Goal: Find specific page/section

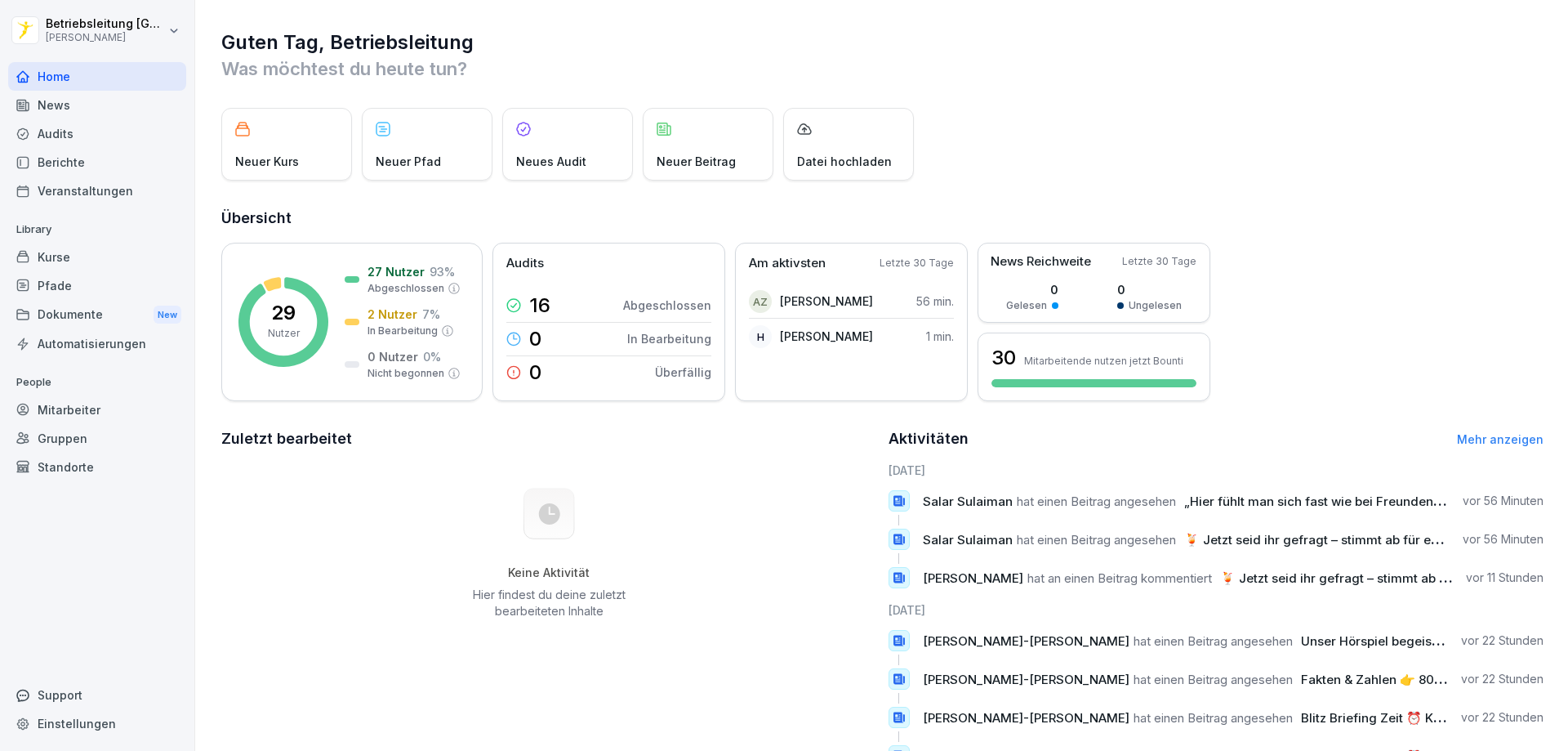
click at [82, 138] on div "Audits" at bounding box center [97, 134] width 178 height 29
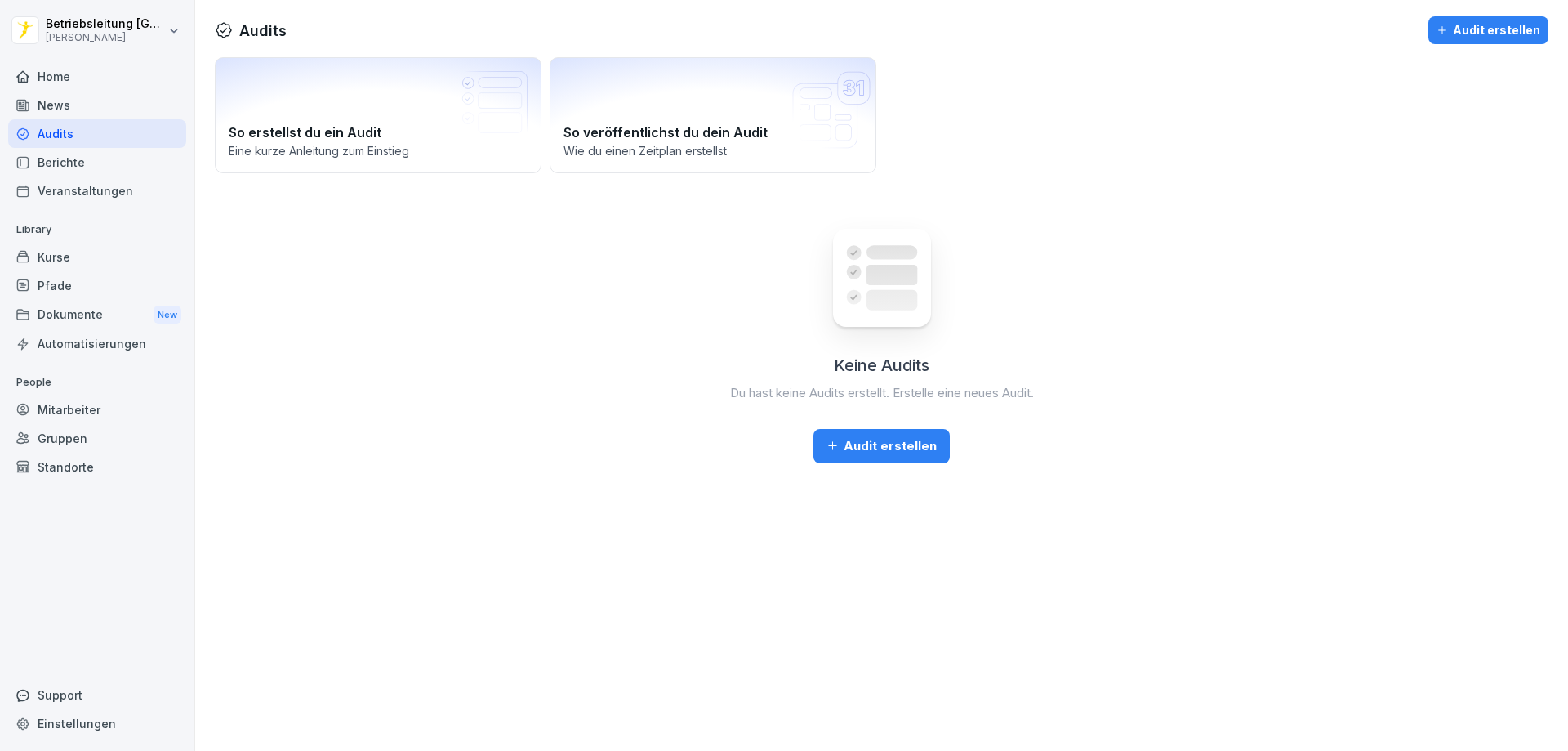
click at [83, 163] on div "Berichte" at bounding box center [97, 162] width 178 height 29
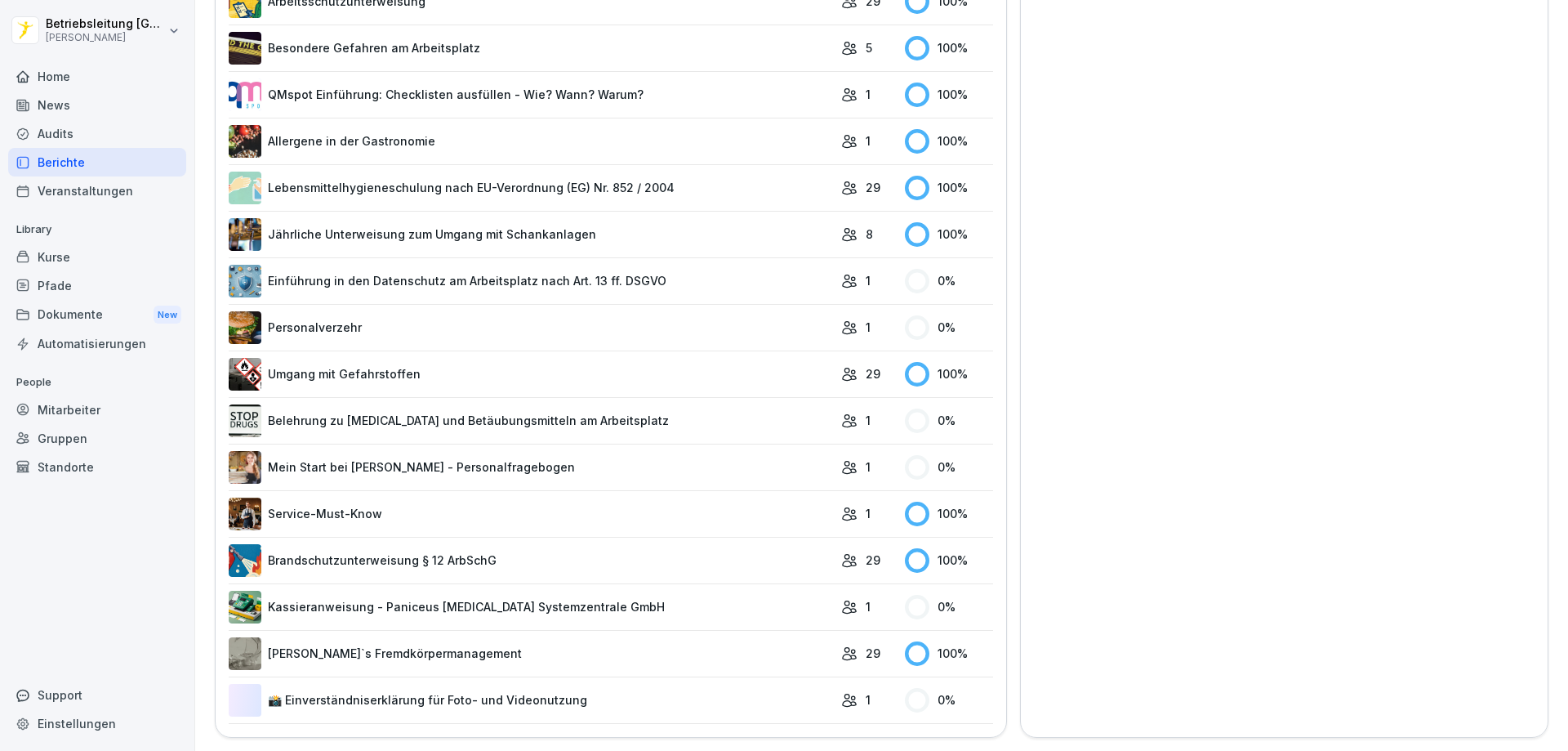
scroll to position [712, 0]
click at [531, 412] on link "Belehrung zu [MEDICAL_DATA] und Betäubungsmitteln am Arbeitsplatz" at bounding box center [530, 421] width 604 height 33
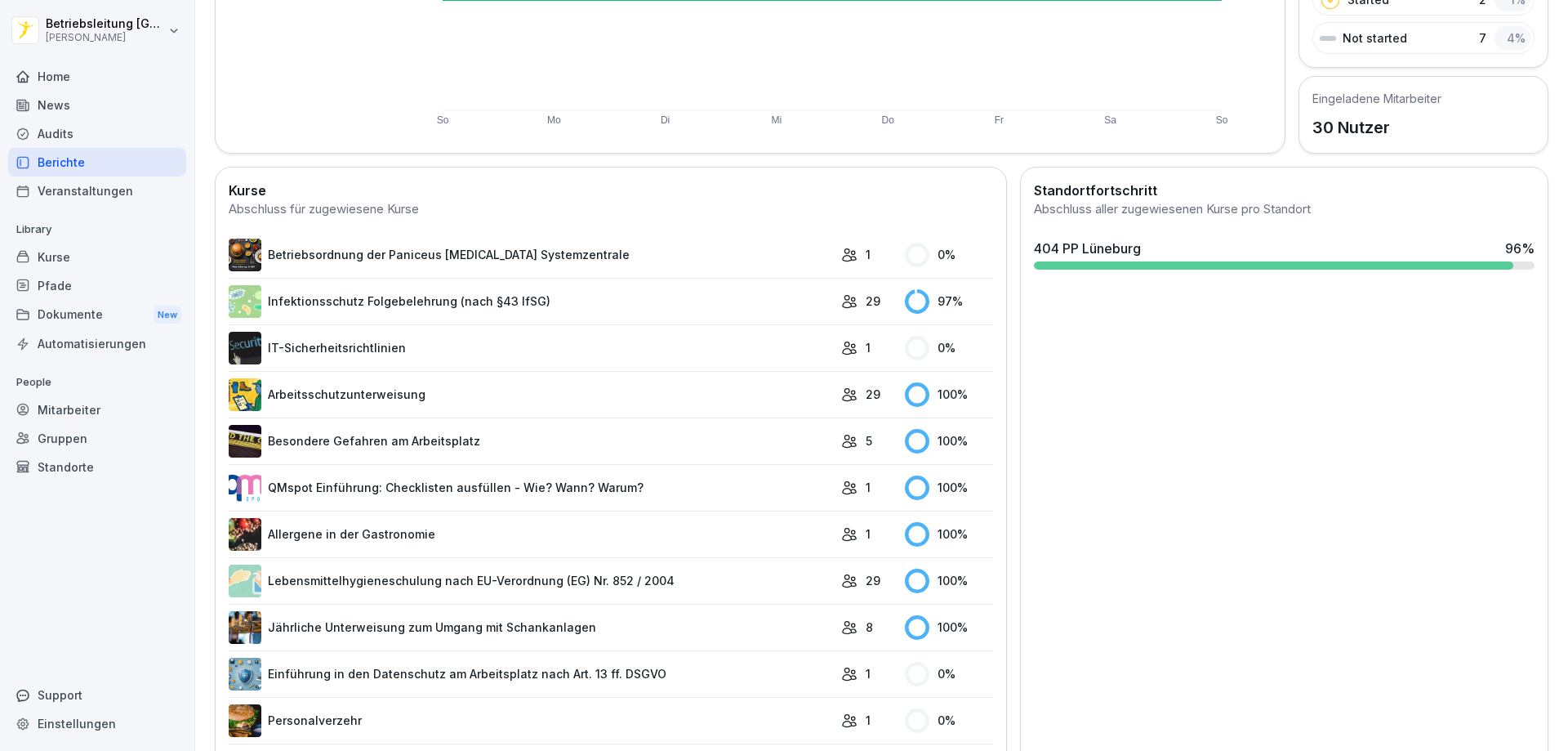
scroll to position [326, 0]
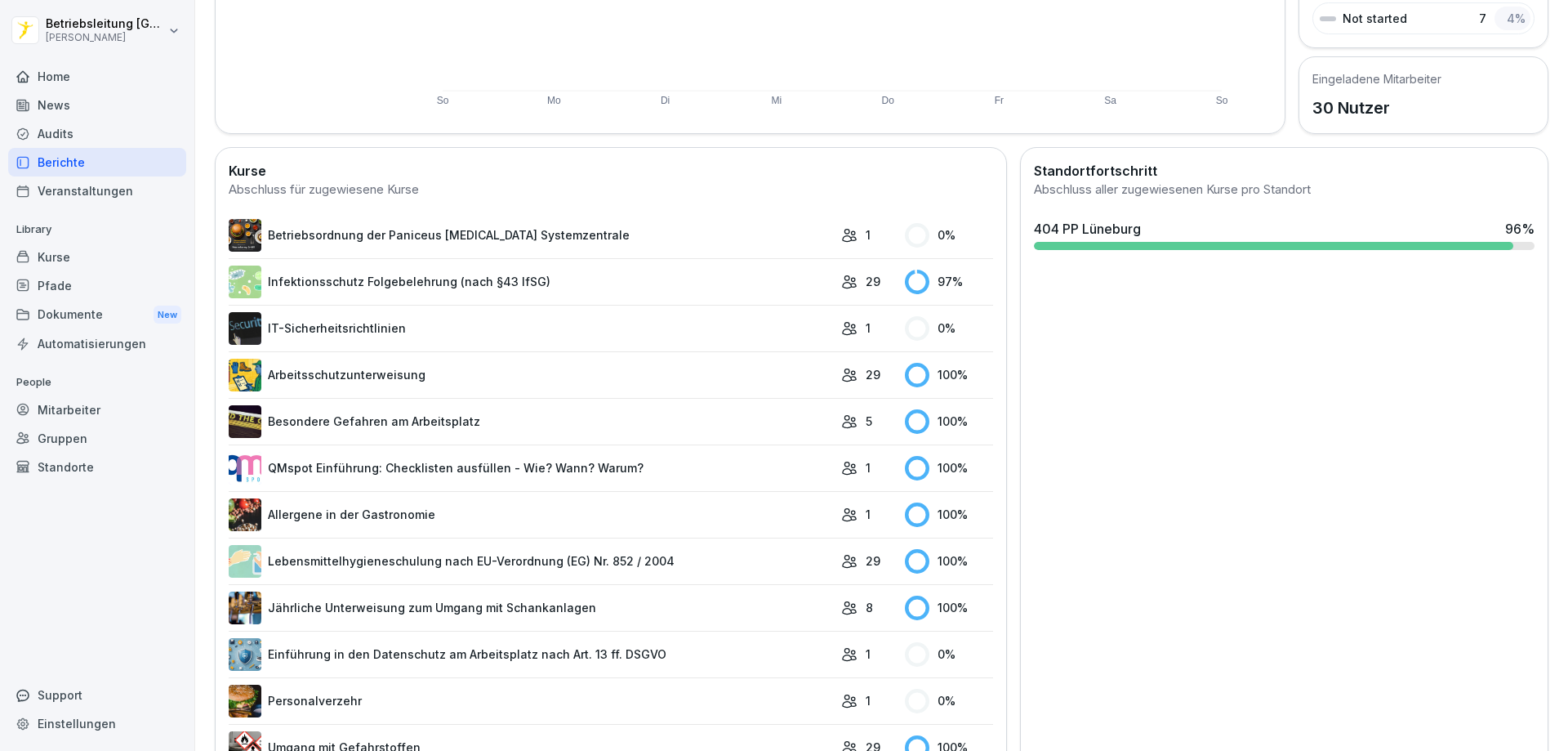
click at [587, 244] on link "Betriebsordnung der Paniceus [MEDICAL_DATA] Systemzentrale" at bounding box center [530, 236] width 604 height 33
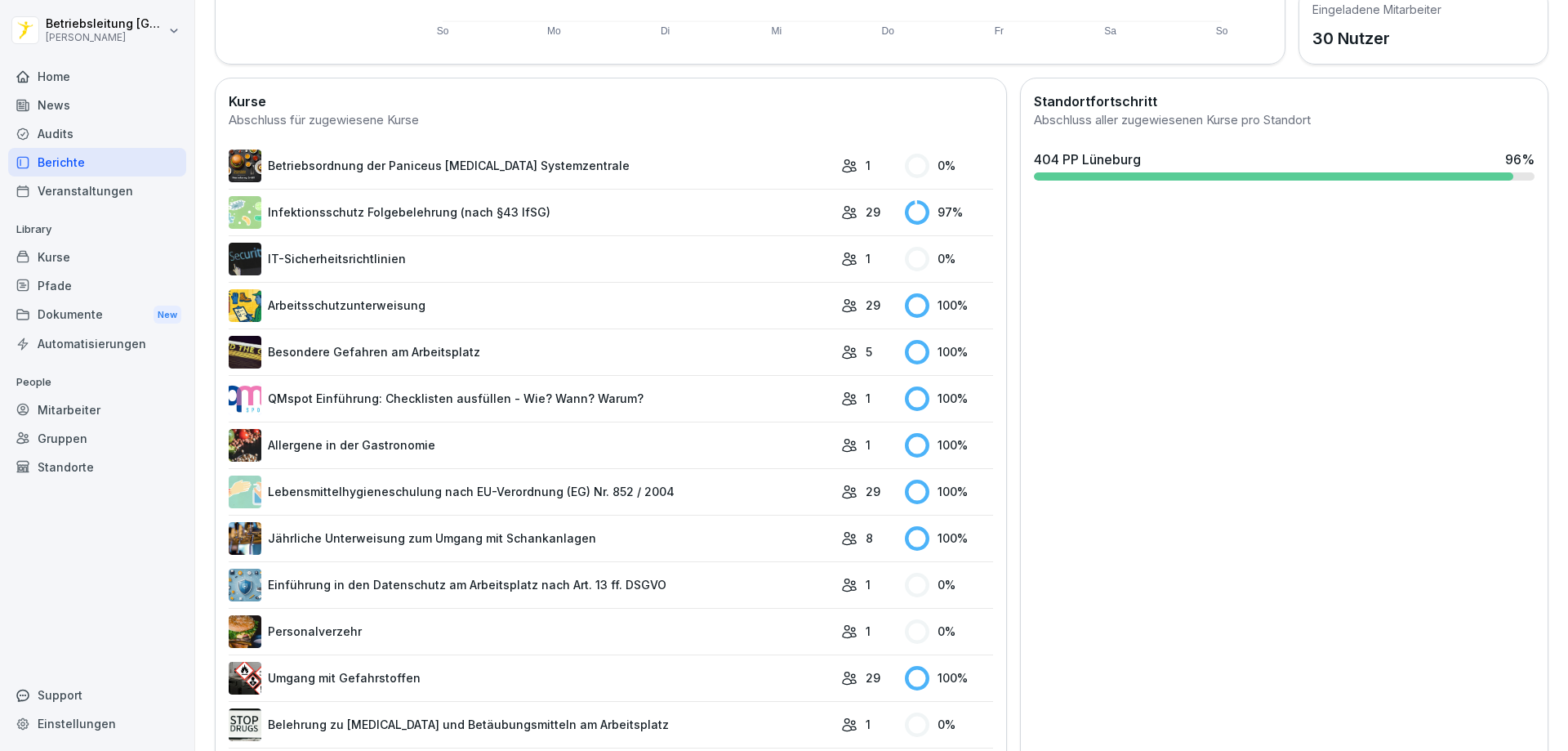
scroll to position [223, 0]
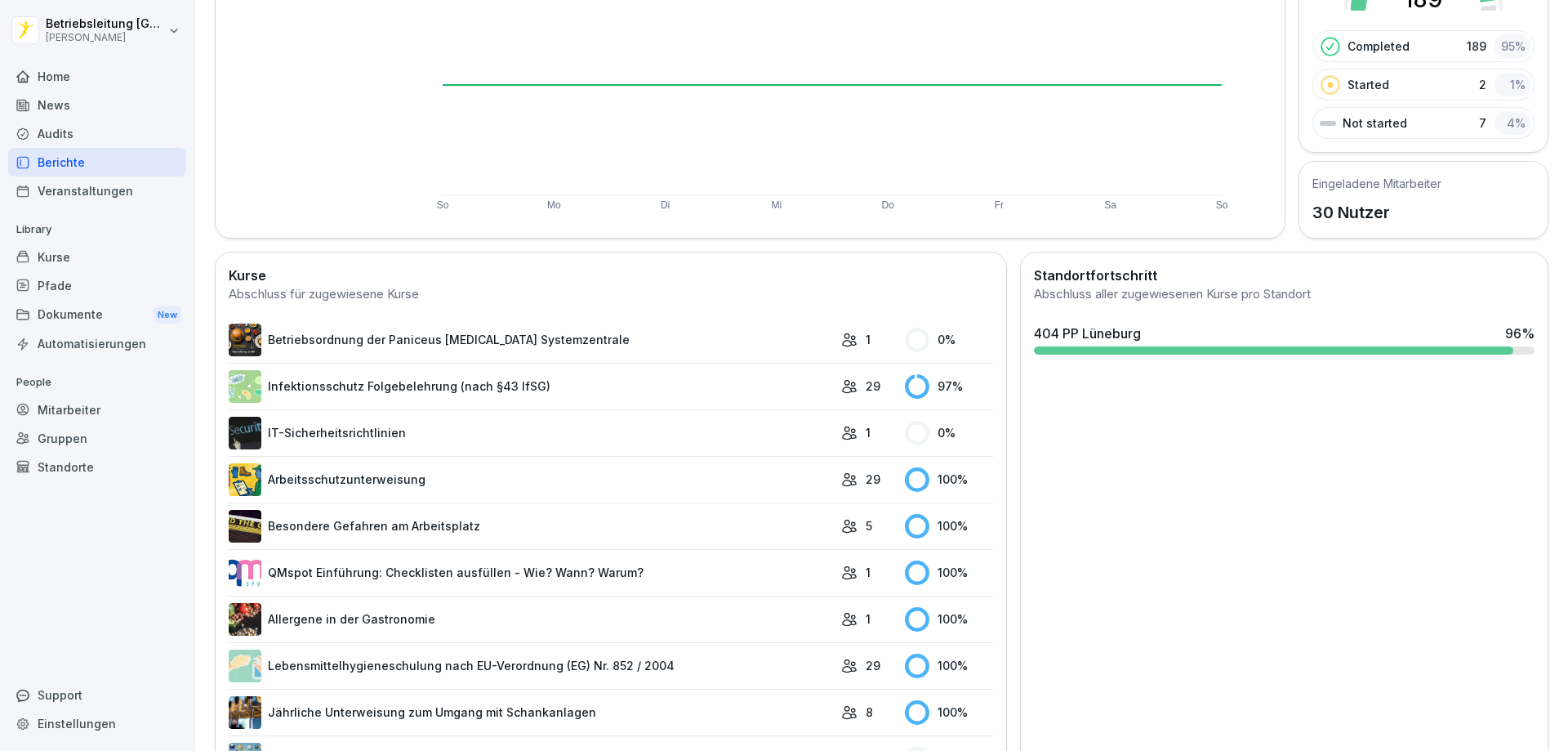
click at [793, 395] on link "Infektionsschutz Folgebelehrung (nach §43 IfSG)" at bounding box center [530, 387] width 604 height 33
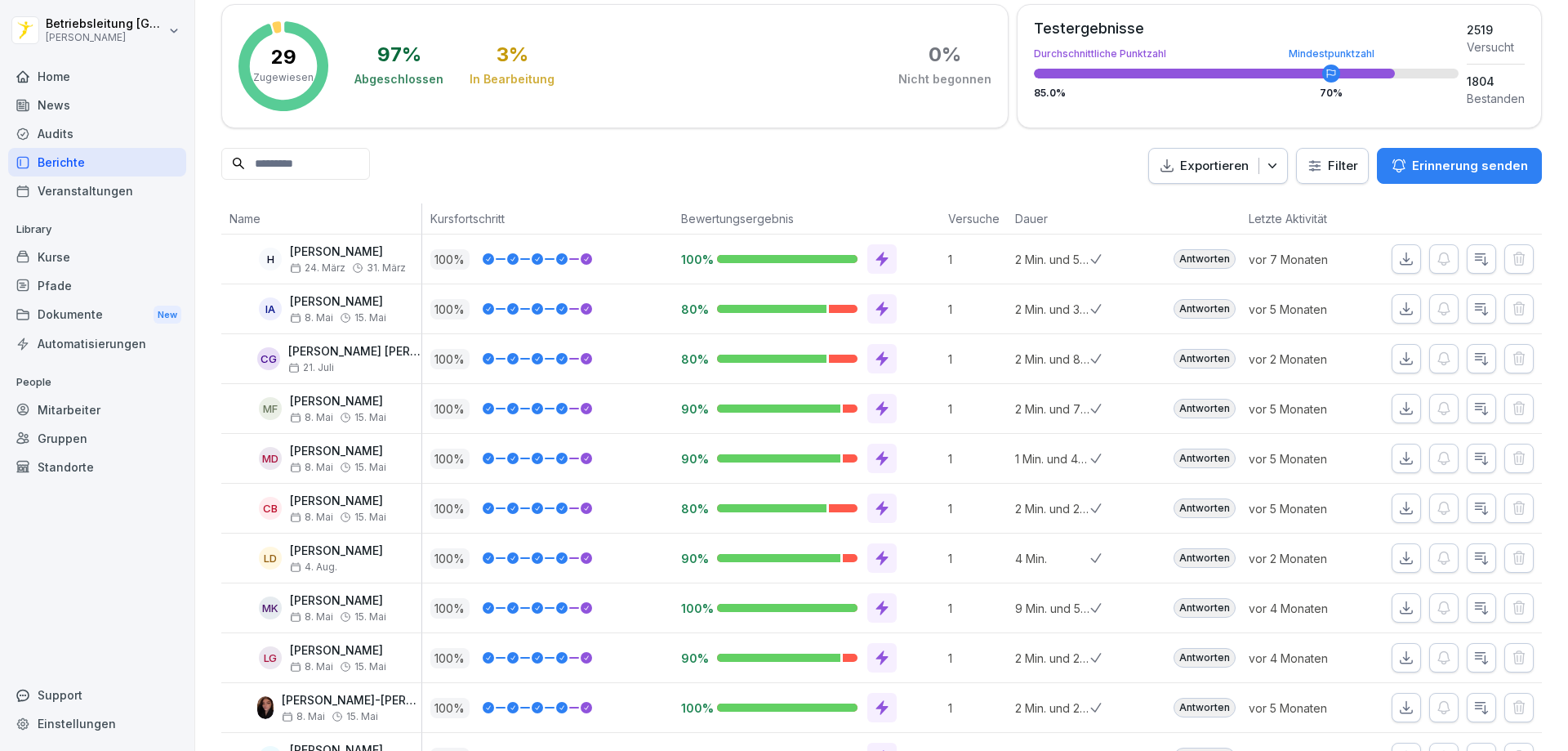
scroll to position [67, 0]
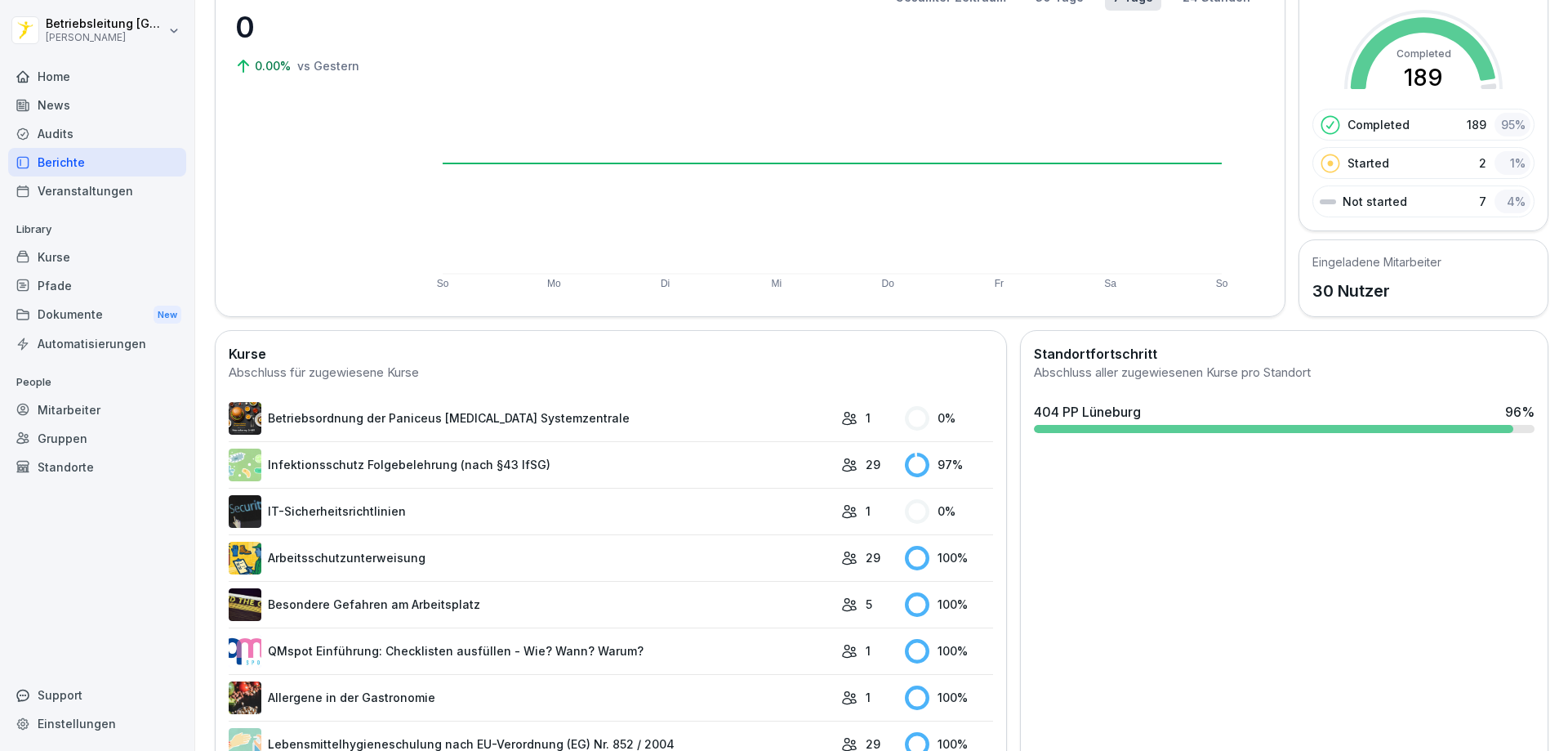
scroll to position [82, 0]
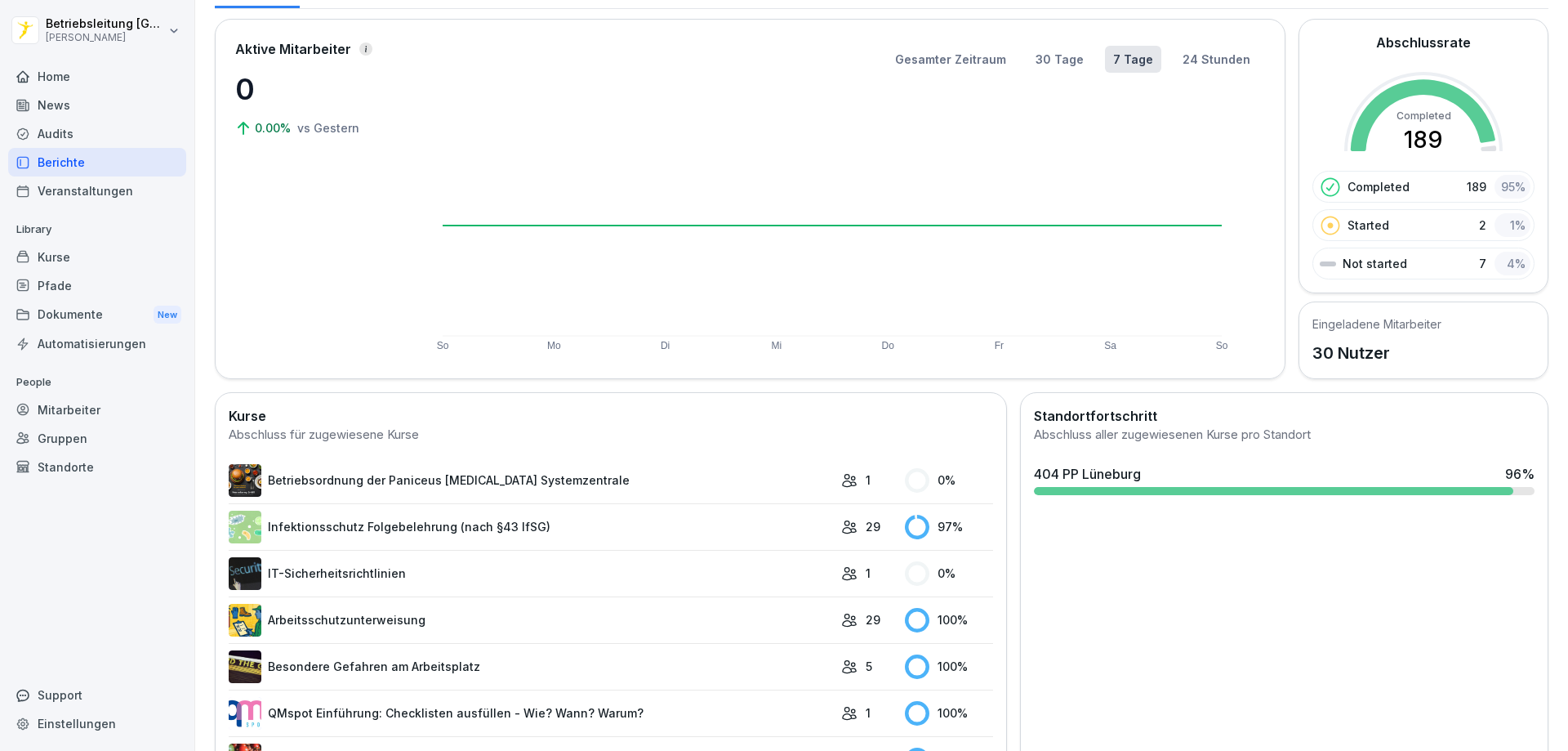
click at [681, 522] on link "Infektionsschutz Folgebelehrung (nach §43 IfSG)" at bounding box center [530, 527] width 604 height 33
